Goal: Information Seeking & Learning: Learn about a topic

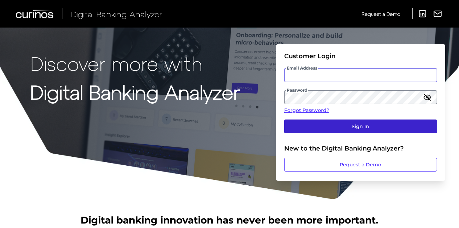
type input "[EMAIL_ADDRESS][DOMAIN_NAME]"
click at [392, 128] on button "Sign In" at bounding box center [360, 126] width 153 height 14
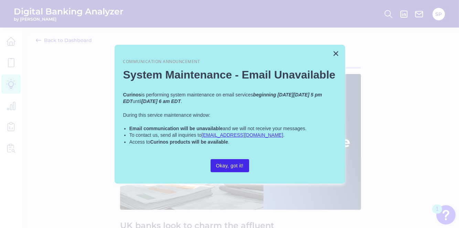
click at [237, 166] on button "Okay, got it!" at bounding box center [230, 165] width 39 height 13
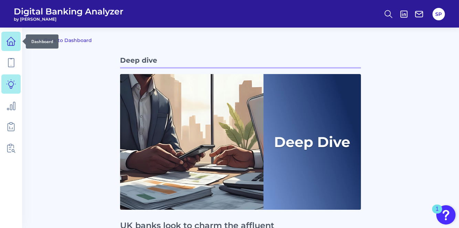
click at [15, 42] on icon at bounding box center [11, 41] width 10 height 10
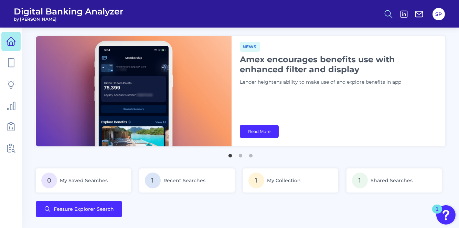
click at [386, 14] on icon at bounding box center [389, 14] width 10 height 10
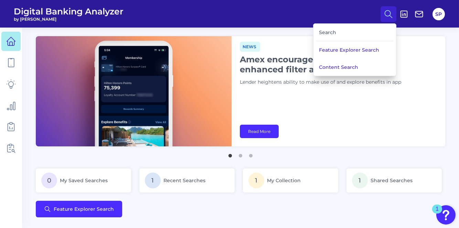
click at [351, 32] on div "Search" at bounding box center [354, 33] width 77 height 18
click at [326, 32] on div "Search" at bounding box center [354, 33] width 77 height 18
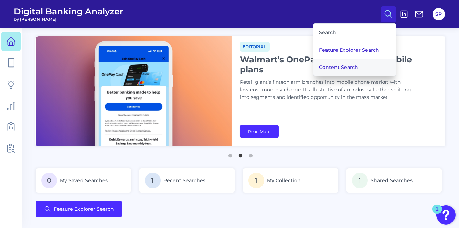
click at [331, 63] on button "Content Search" at bounding box center [354, 66] width 83 height 17
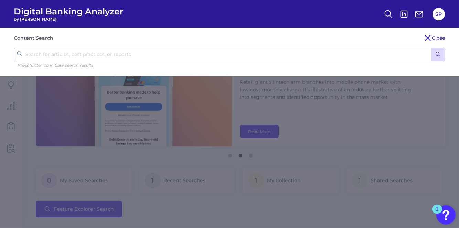
click at [277, 55] on input "text" at bounding box center [229, 54] width 431 height 14
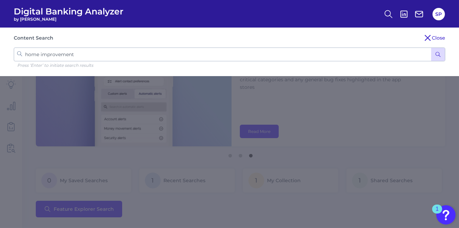
type input "home improvement"
click at [431, 48] on button "submit" at bounding box center [438, 54] width 14 height 13
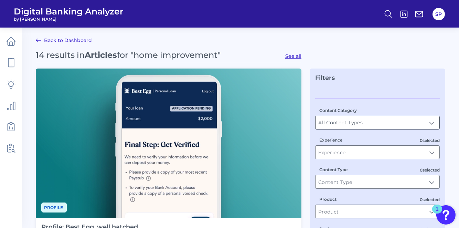
click at [346, 122] on input "All Content Types" at bounding box center [377, 122] width 124 height 13
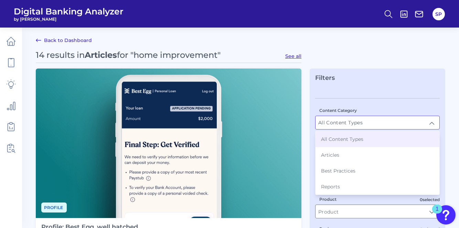
click at [339, 139] on span "All Content Types" at bounding box center [342, 139] width 42 height 6
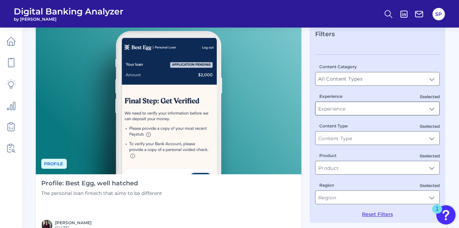
scroll to position [55, 0]
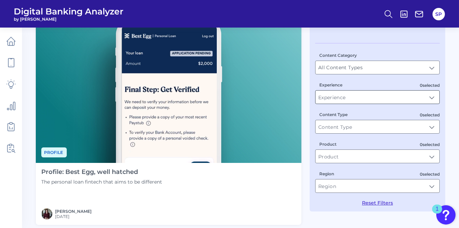
click at [361, 100] on input "Experience" at bounding box center [377, 96] width 124 height 13
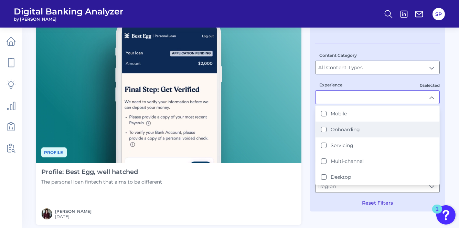
click at [324, 128] on button "Onboarding" at bounding box center [324, 130] width 6 height 6
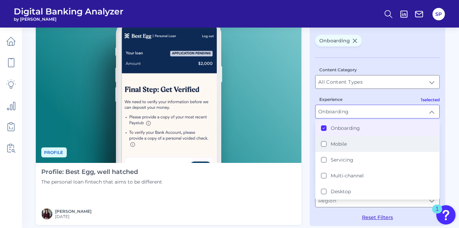
click at [324, 143] on button "Mobile" at bounding box center [324, 144] width 6 height 6
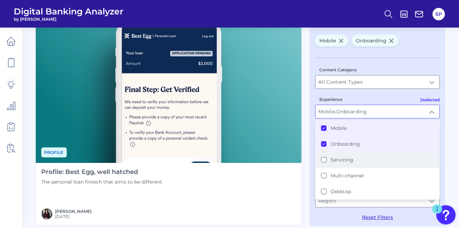
click at [323, 158] on button "Servicing" at bounding box center [324, 160] width 6 height 6
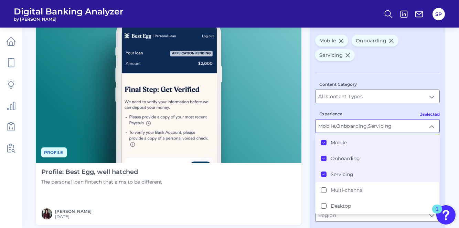
scroll to position [0, 0]
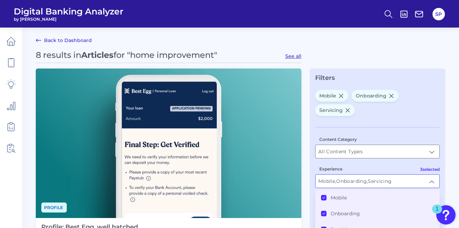
click at [388, 182] on input "Mobile, Onboarding, Servicing" at bounding box center [377, 180] width 124 height 13
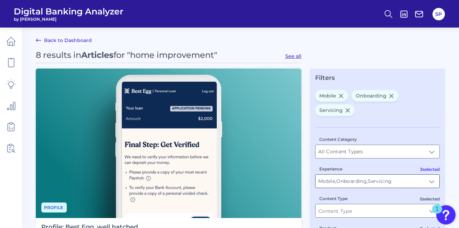
click at [426, 181] on input "Mobile, Onboarding, Servicing" at bounding box center [377, 180] width 124 height 13
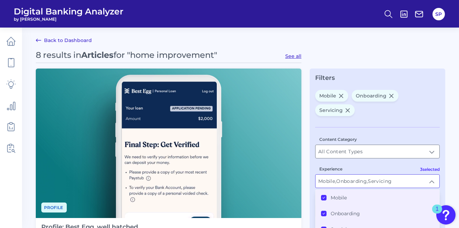
click at [327, 195] on div "Mobile" at bounding box center [334, 197] width 26 height 6
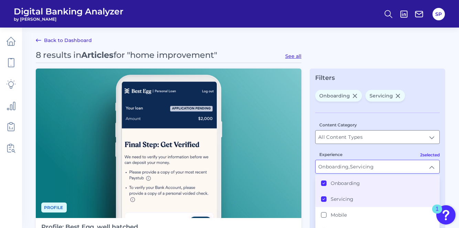
click at [324, 197] on icon at bounding box center [323, 198] width 3 height 3
type input "Onboarding"
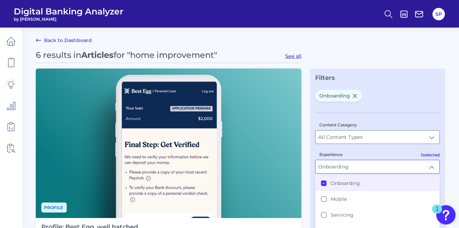
click at [324, 184] on button "Onboarding" at bounding box center [324, 183] width 6 height 6
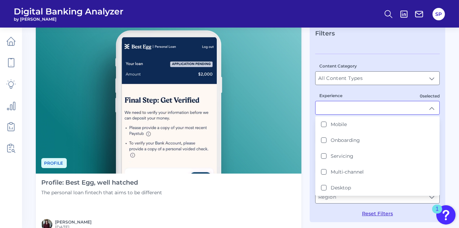
scroll to position [55, 0]
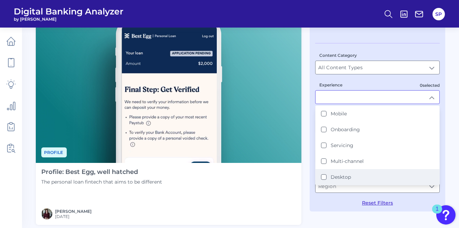
click at [323, 175] on button "Desktop" at bounding box center [324, 177] width 6 height 6
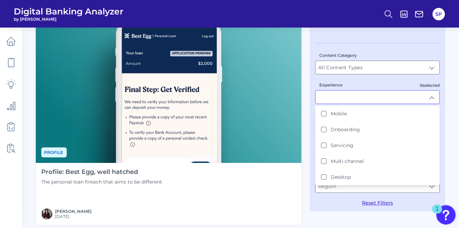
scroll to position [0, 0]
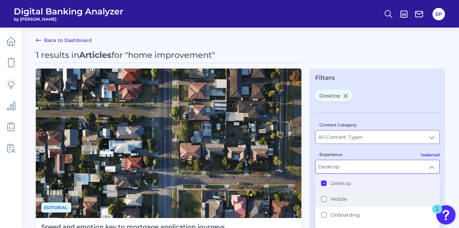
click at [323, 196] on button "Mobile" at bounding box center [324, 199] width 6 height 6
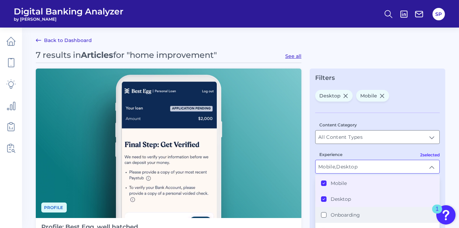
click at [323, 214] on button "Onboarding" at bounding box center [324, 215] width 6 height 6
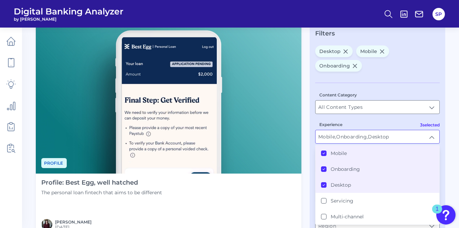
scroll to position [110, 0]
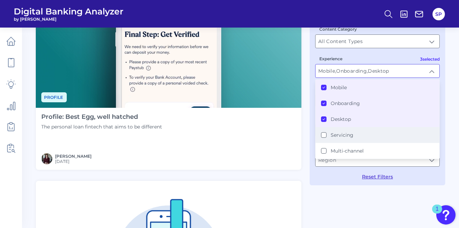
click at [324, 134] on button "Servicing" at bounding box center [324, 135] width 6 height 6
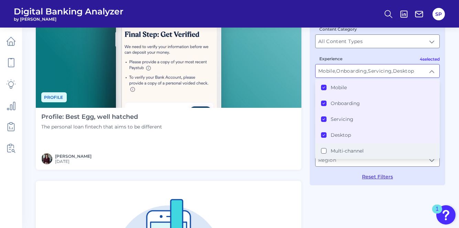
click at [323, 150] on button "Multi-channel" at bounding box center [324, 151] width 6 height 6
type input "Mobile, Onboarding, Servicing, Multi-channel, Desktop"
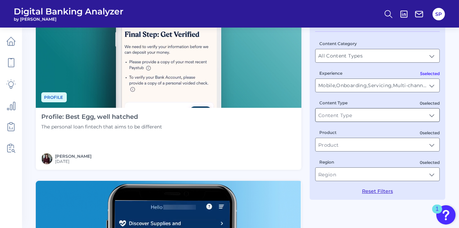
click at [371, 117] on input "Content Type" at bounding box center [377, 114] width 124 height 13
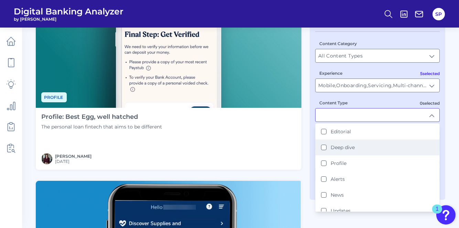
click at [352, 149] on li "Deep dive" at bounding box center [377, 147] width 124 height 16
type input "Deep dive"
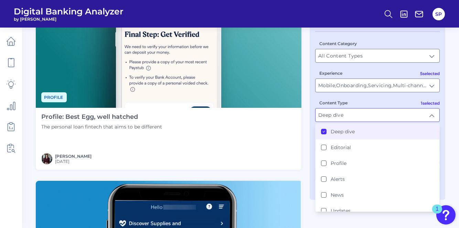
scroll to position [0, 0]
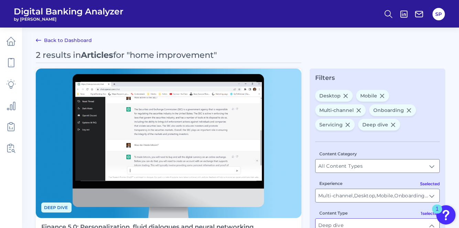
type input "Multi-channel, Desktop, Mobile, Onboarding, Servicing"
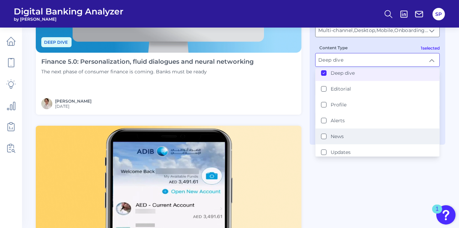
scroll to position [4, 0]
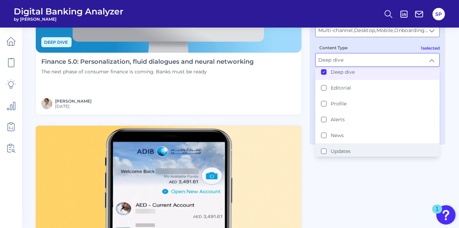
click at [340, 148] on label "Updates" at bounding box center [341, 151] width 20 height 6
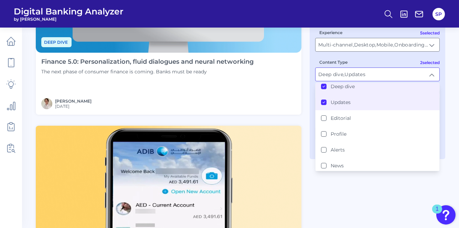
type input "Deep dive, Updates"
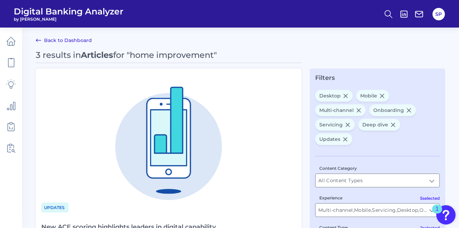
type input "Multi-channel, Mobile, Servicing, Desktop, Onboarding"
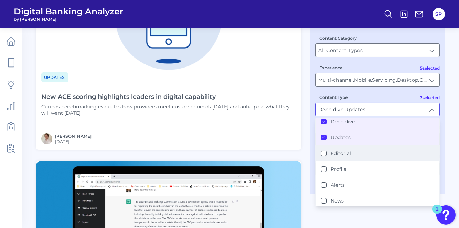
scroll to position [165, 0]
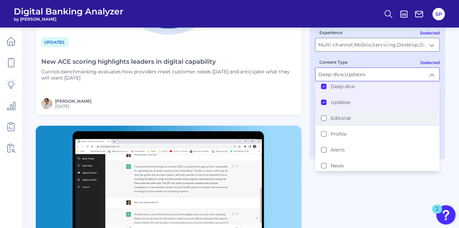
click at [346, 119] on li "Editorial" at bounding box center [377, 118] width 124 height 16
type input "Editorial, Deep dive, Updates"
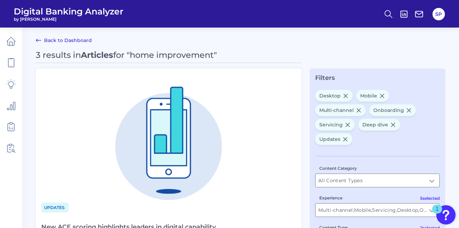
scroll to position [0, 0]
type input "Multi-channel, Mobile, Onboarding, Servicing, Desktop"
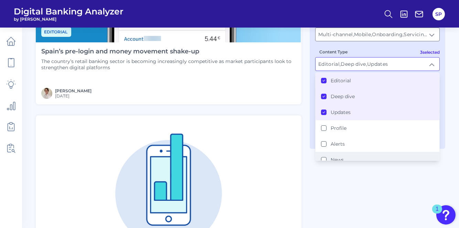
scroll to position [220, 0]
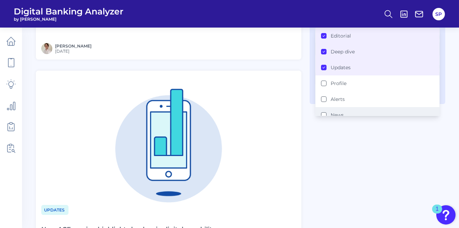
click at [356, 112] on li "News" at bounding box center [377, 115] width 124 height 16
type input "Editorial, Deep dive, News, Updates"
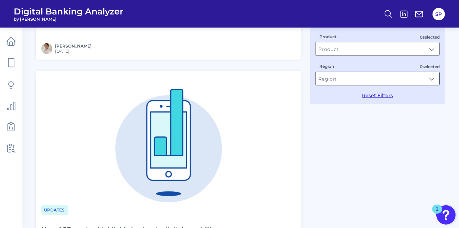
click at [404, 84] on input "Region" at bounding box center [377, 78] width 124 height 13
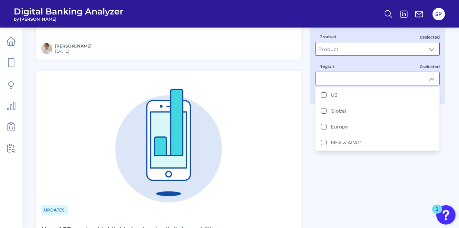
click at [404, 48] on input "Product" at bounding box center [377, 48] width 124 height 13
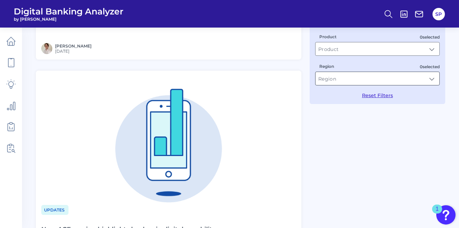
click at [380, 75] on input "Region" at bounding box center [377, 78] width 124 height 13
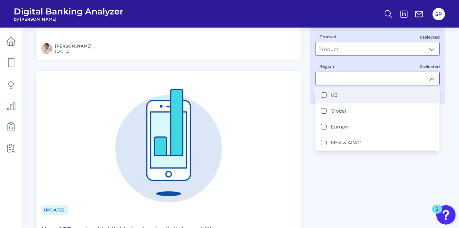
click at [325, 92] on button "US" at bounding box center [324, 95] width 6 height 6
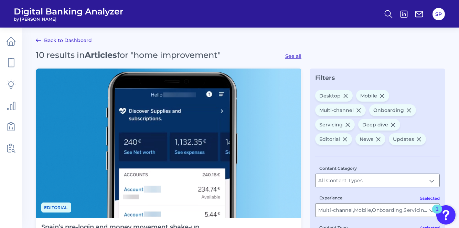
type input "US"
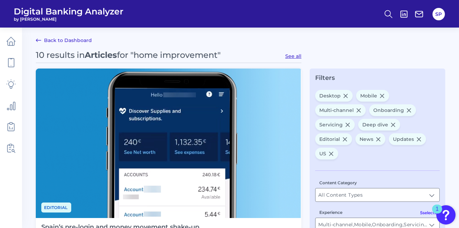
type input "Mobile, Multi-channel, Onboarding, Desktop, Servicing"
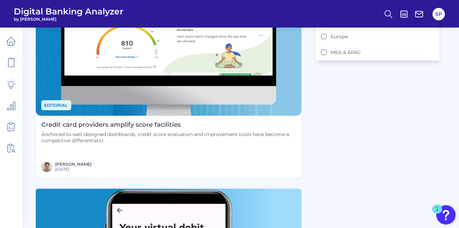
scroll to position [330, 0]
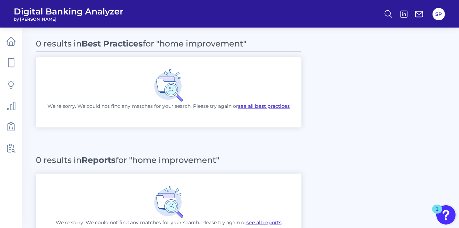
scroll to position [989, 0]
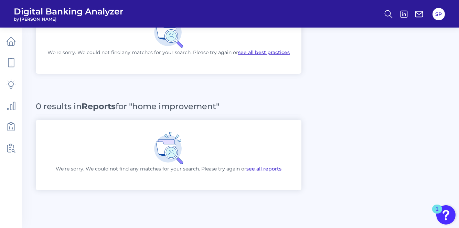
click at [266, 169] on button "see all reports" at bounding box center [263, 168] width 35 height 7
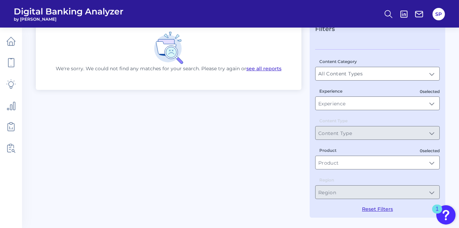
type input "Reports"
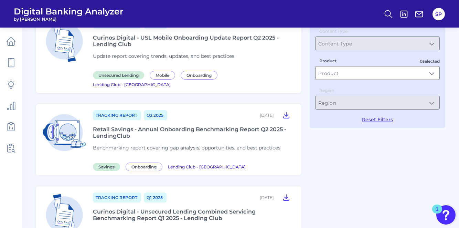
scroll to position [0, 0]
